Goal: Transaction & Acquisition: Purchase product/service

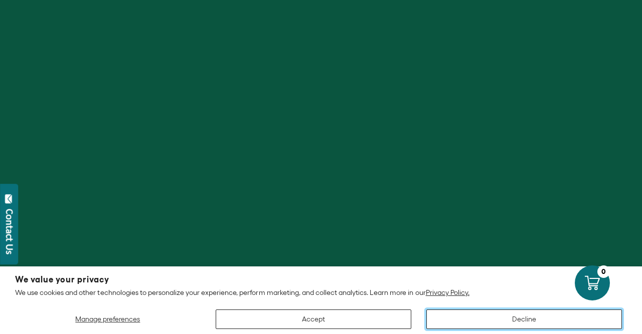
click at [539, 313] on button "Decline" at bounding box center [524, 320] width 196 height 20
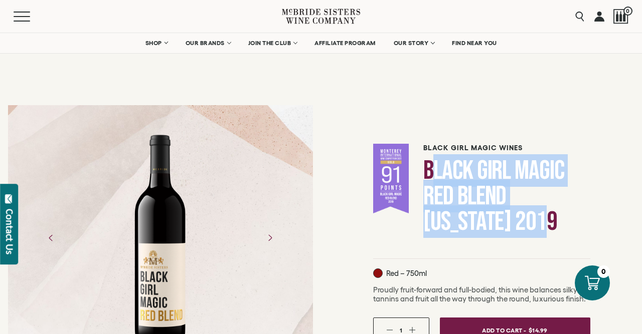
drag, startPoint x: 430, startPoint y: 161, endPoint x: 545, endPoint y: 217, distance: 128.0
click at [545, 217] on h1 "Black Girl Magic Red Blend [US_STATE] 2019" at bounding box center [506, 196] width 166 height 77
drag, startPoint x: 503, startPoint y: 202, endPoint x: 443, endPoint y: 183, distance: 63.4
click at [503, 202] on h1 "Black Girl Magic Red Blend [US_STATE] 2019" at bounding box center [506, 196] width 166 height 77
drag, startPoint x: 425, startPoint y: 165, endPoint x: 568, endPoint y: 219, distance: 152.6
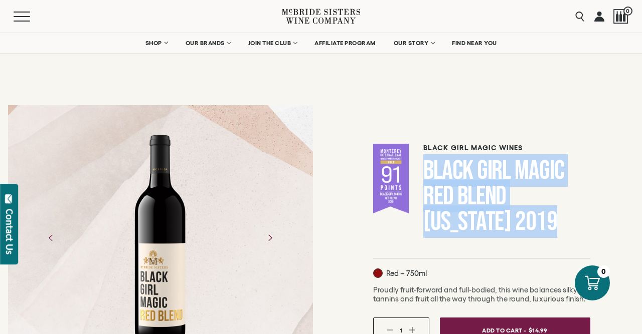
click at [568, 219] on h1 "Black Girl Magic Red Blend [US_STATE] 2019" at bounding box center [506, 196] width 166 height 77
copy h1 "Black Girl Magic Red Blend [US_STATE] 2019"
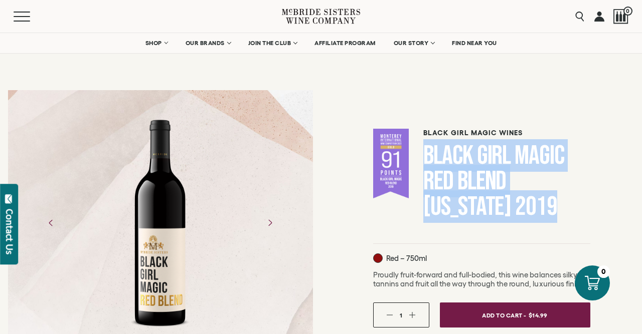
scroll to position [52, 0]
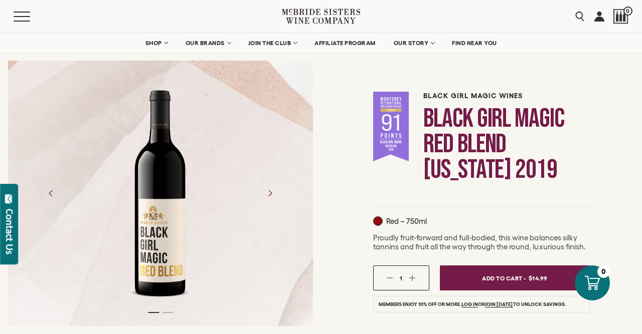
click at [523, 213] on form "Black Girl Magic Wines Black Girl Magic Red Blend California 2019 Red – 750ml 1" at bounding box center [481, 300] width 217 height 425
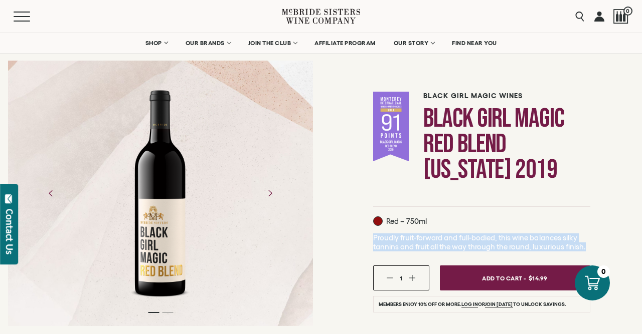
drag, startPoint x: 374, startPoint y: 239, endPoint x: 611, endPoint y: 250, distance: 237.4
click at [611, 250] on div "Black Girl Magic Wines Black Girl Magic Red Blend California 2019 Red – 750ml" at bounding box center [481, 300] width 321 height 510
copy span "Proudly fruit-forward and full-bodied, this wine balances silky tannins and fru…"
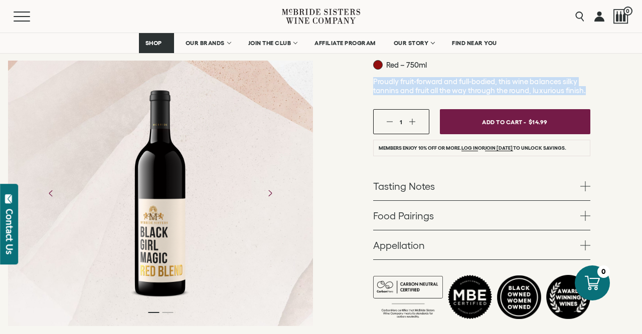
scroll to position [313, 0]
